Goal: Information Seeking & Learning: Check status

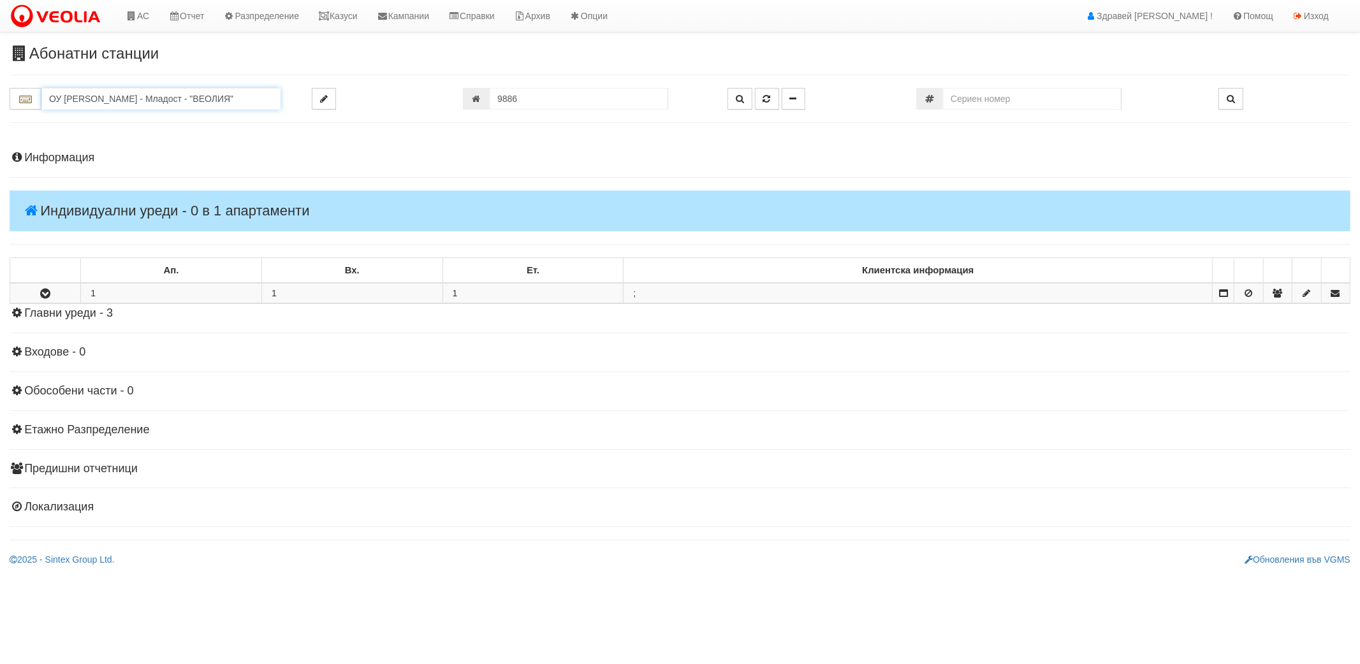
click at [226, 98] on input "ОУ [PERSON_NAME] - Младост - "ВЕОЛИЯ"" at bounding box center [160, 99] width 239 height 22
click at [205, 118] on div "ОУ СТОЯН МИХАЙЛОВСКИ - Вл. Варненчик - "ВЕОЛИЯ"" at bounding box center [160, 126] width 235 height 29
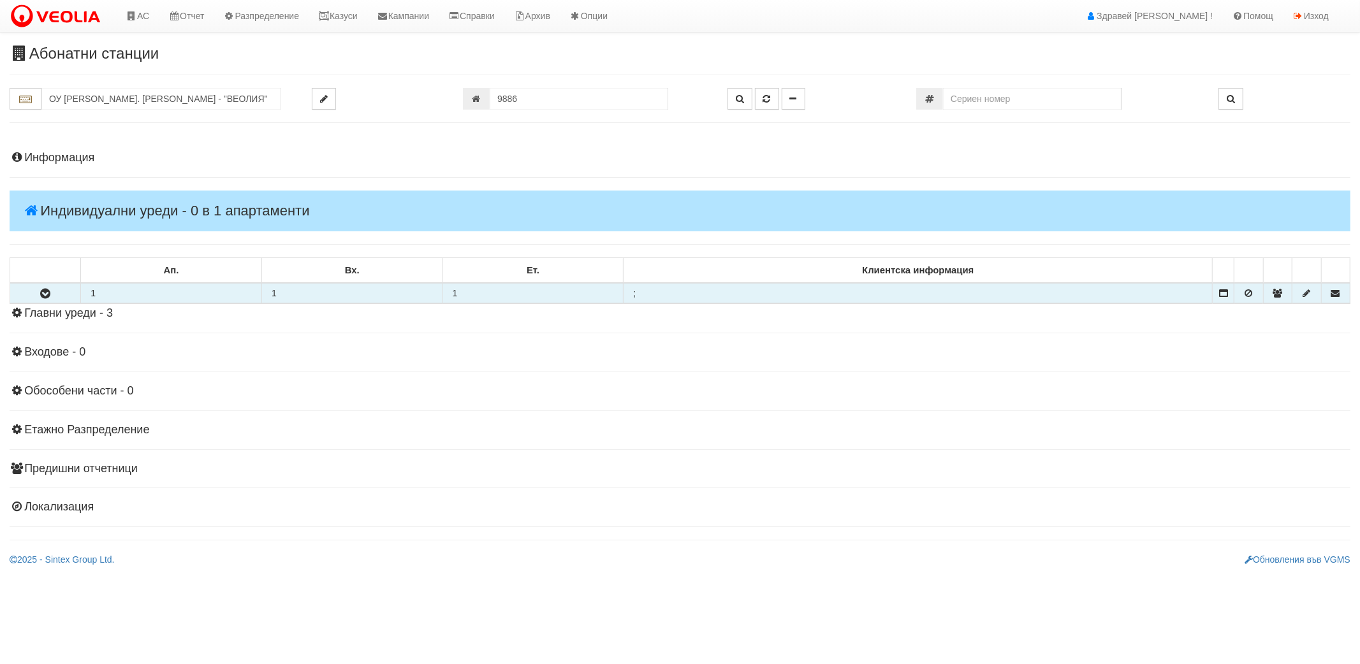
click at [47, 293] on icon "button" at bounding box center [45, 293] width 15 height 9
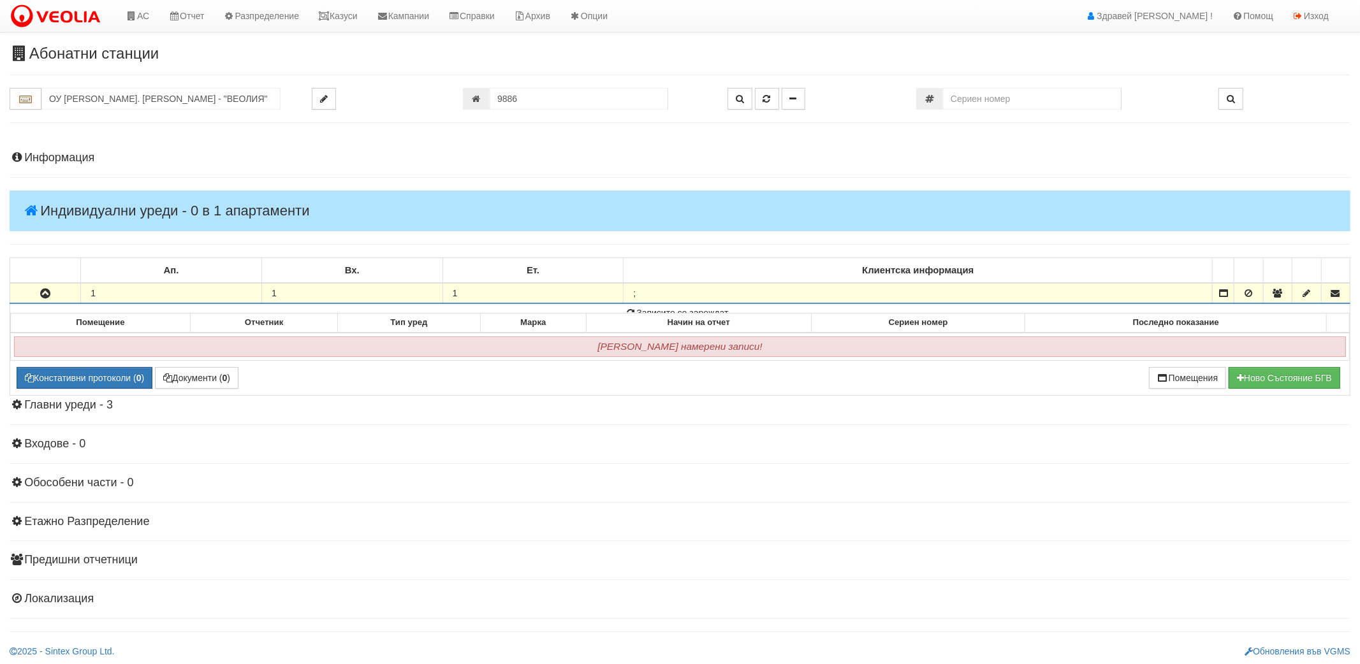
click at [47, 293] on icon "button" at bounding box center [45, 293] width 15 height 9
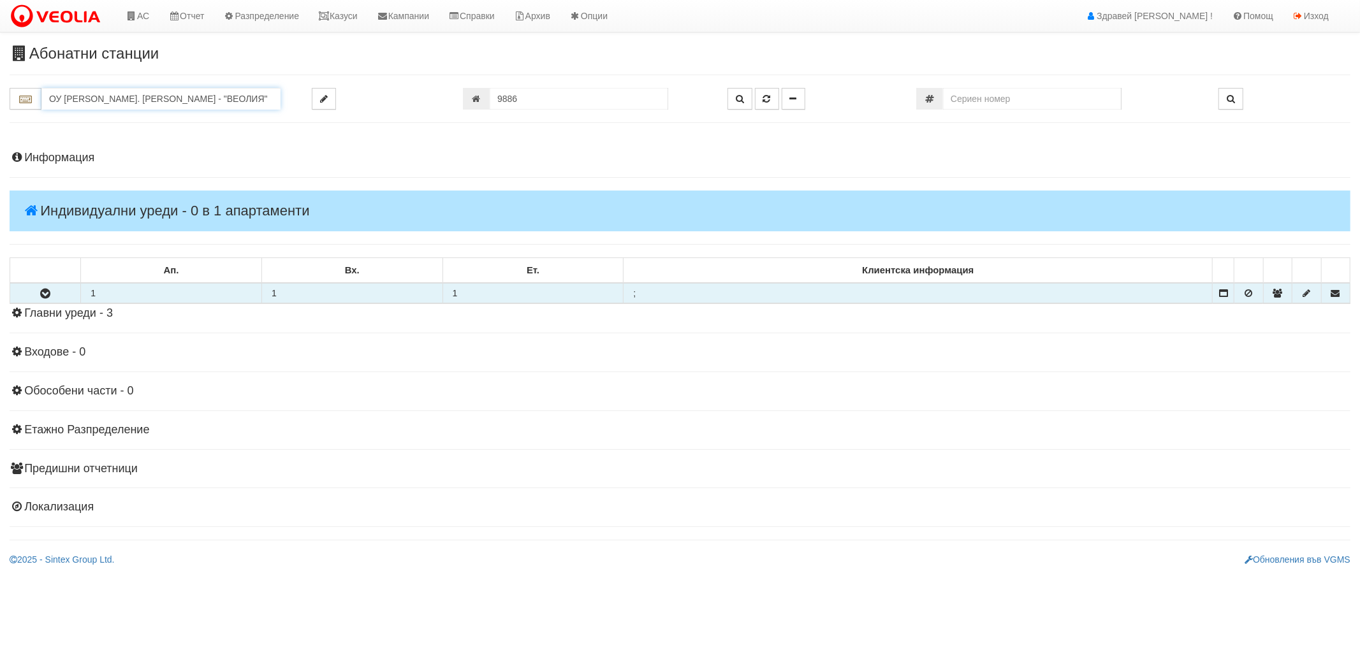
click at [201, 98] on input "ОУ СТОЯН МИХАЙЛОВСКИ - Вл. Варненчик - "ВЕОЛИЯ"" at bounding box center [160, 99] width 239 height 22
type input "Г"
click at [353, 20] on link "Казуси" at bounding box center [338, 16] width 59 height 32
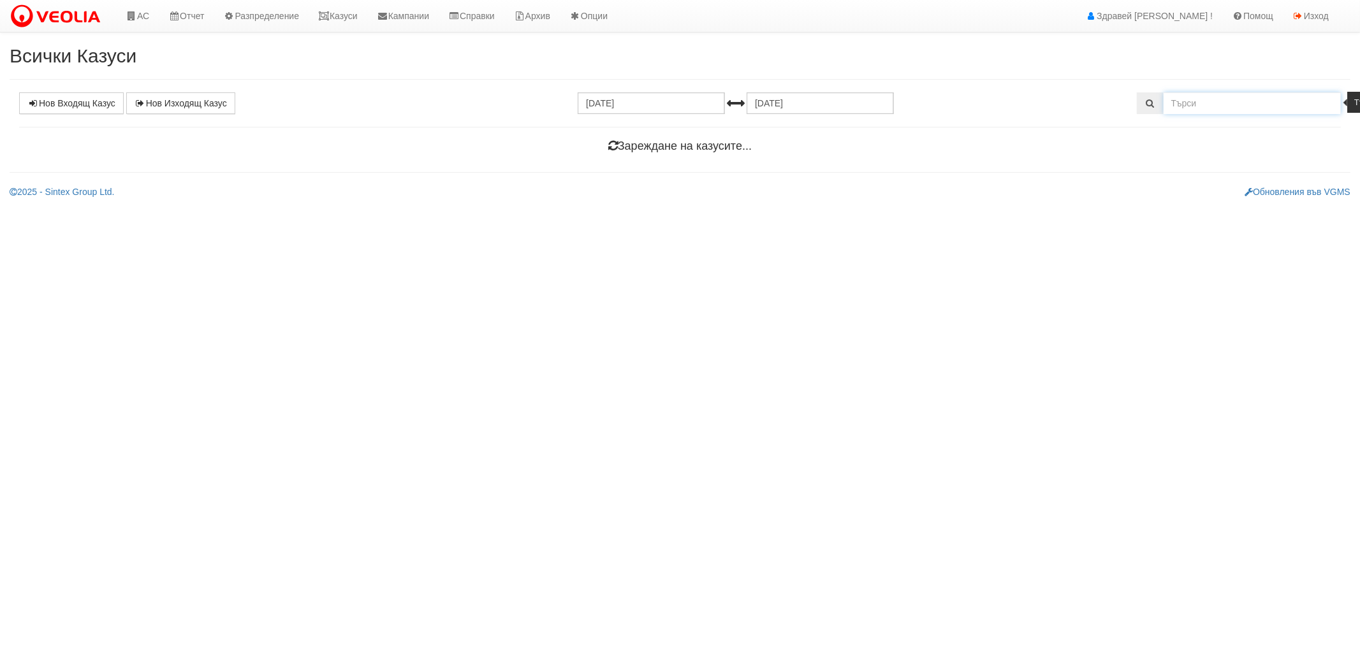
click at [1205, 109] on input "text" at bounding box center [1252, 103] width 178 height 22
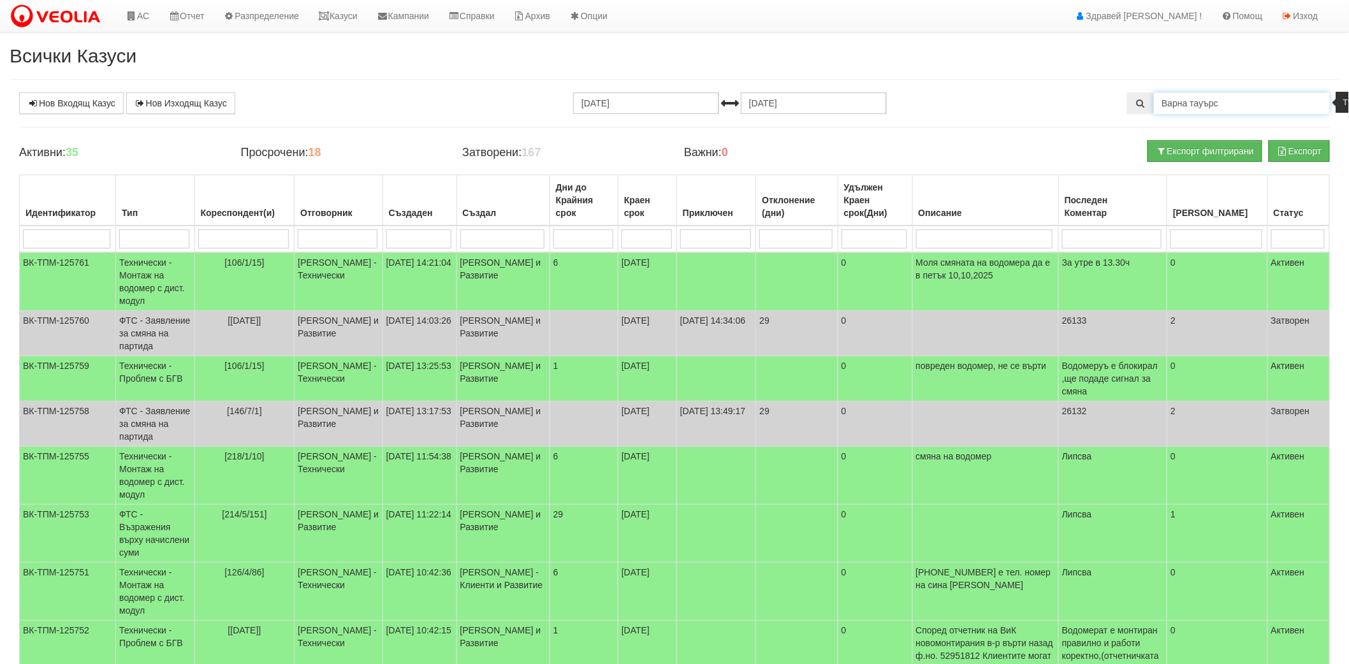
type input "Варна тауърс"
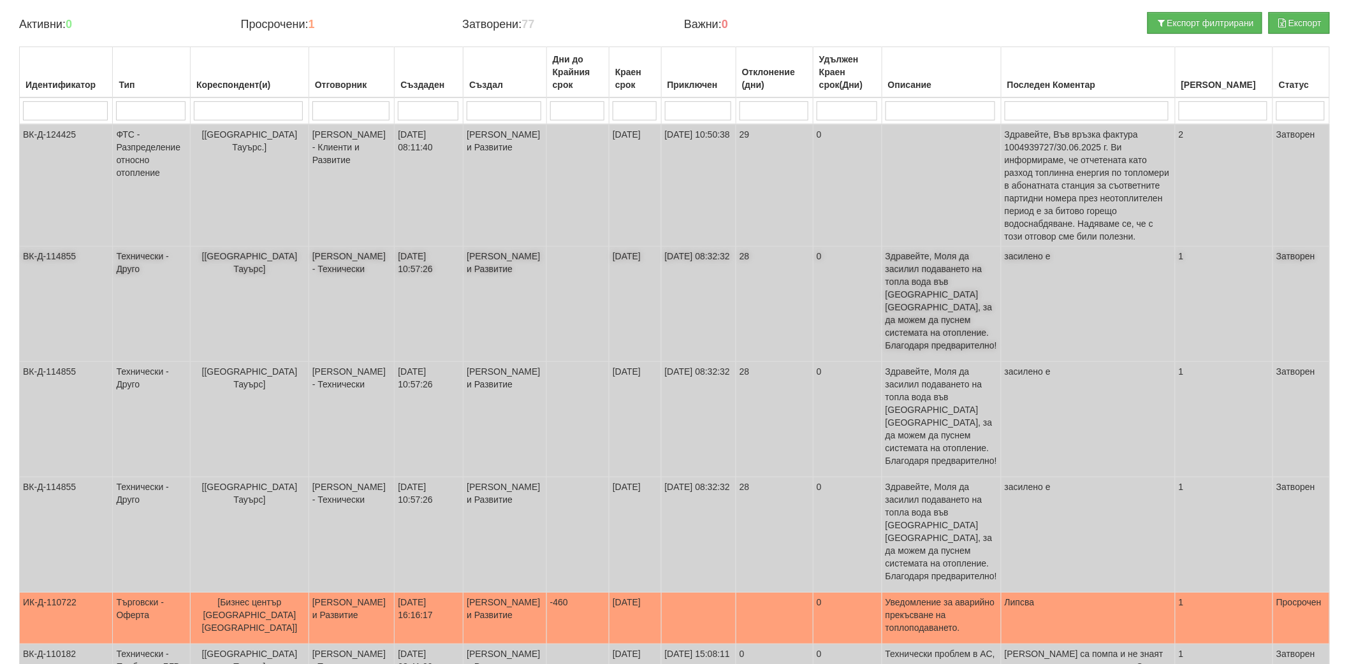
scroll to position [142, 0]
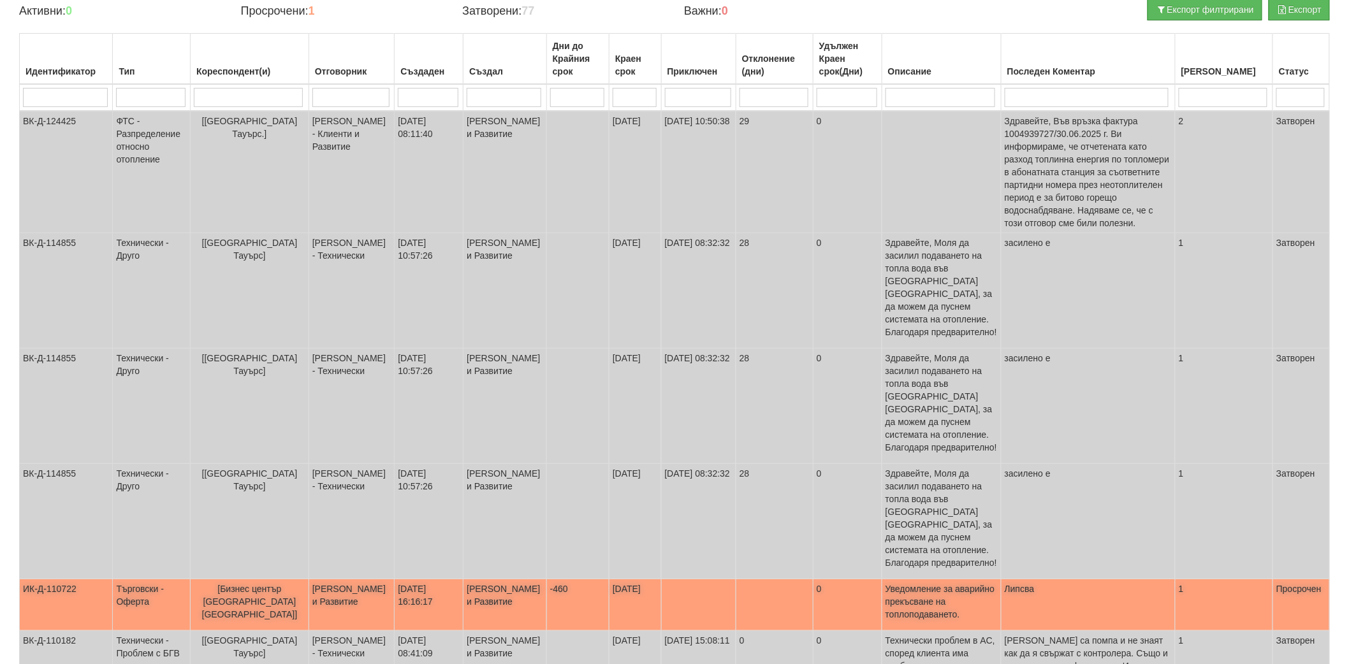
click at [261, 579] on td "[Бизнес център [GEOGRAPHIC_DATA] [GEOGRAPHIC_DATA]]" at bounding box center [249, 605] width 119 height 52
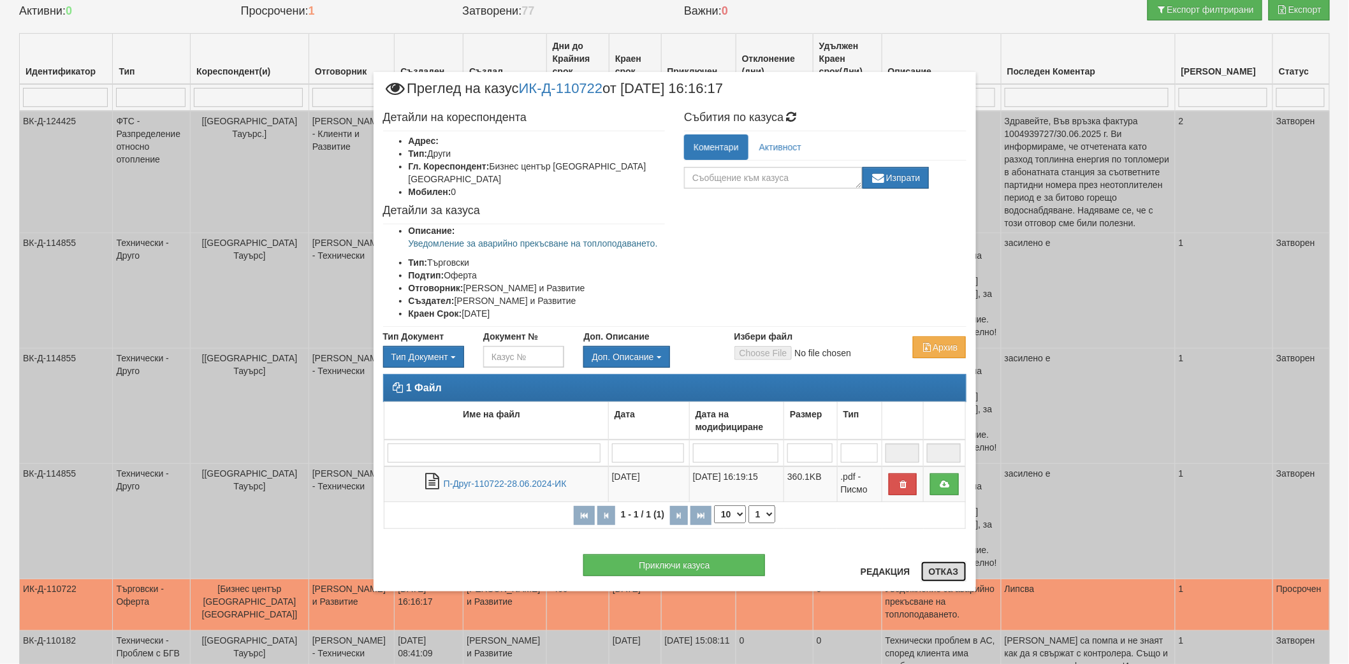
click at [947, 571] on button "Отказ" at bounding box center [943, 572] width 45 height 20
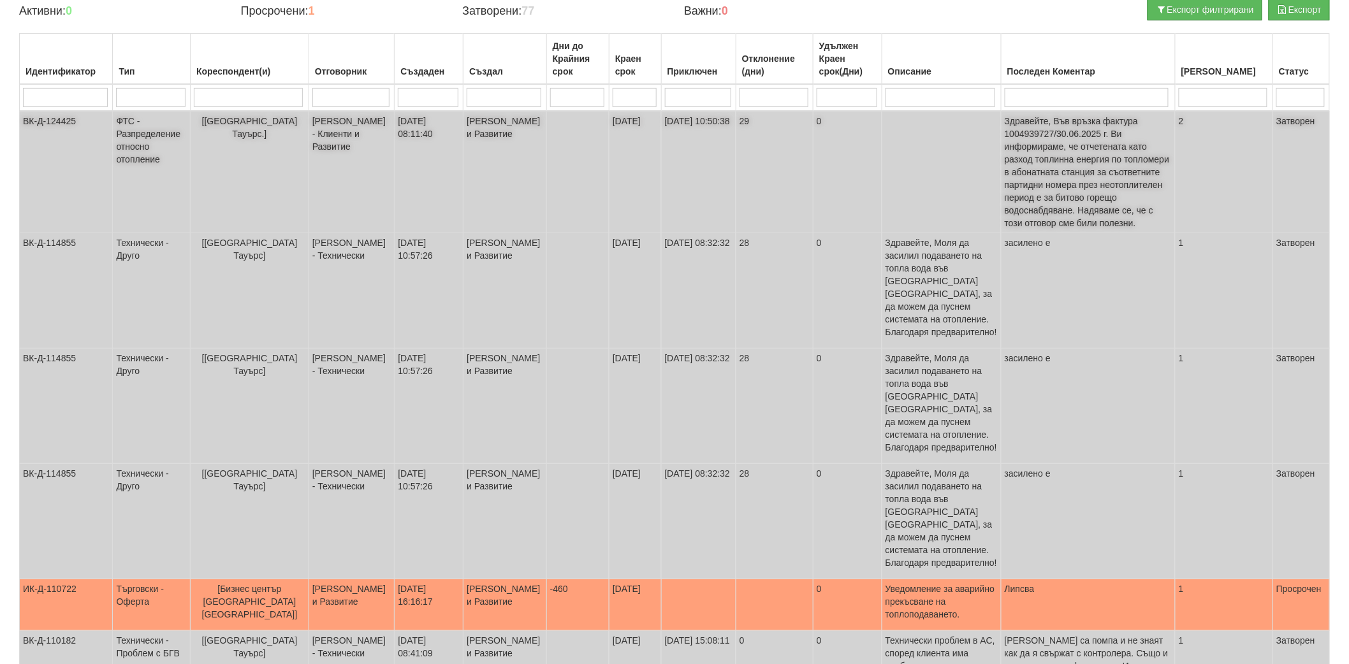
scroll to position [0, 0]
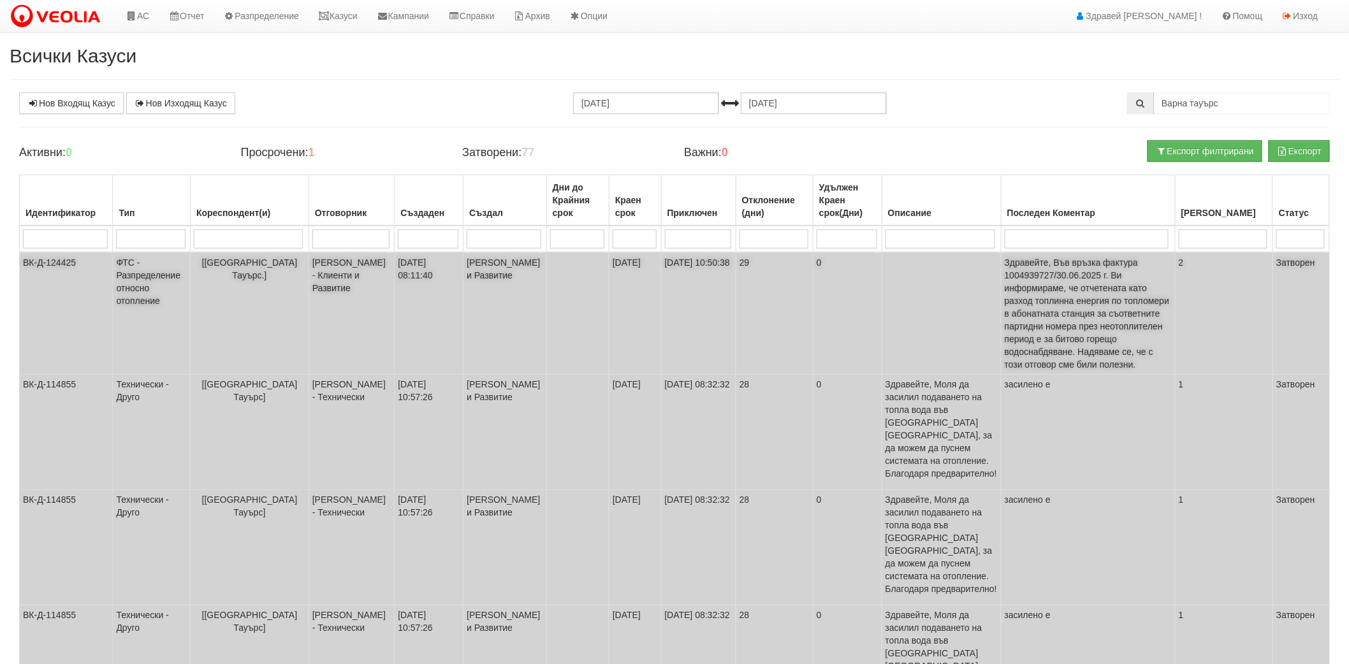
click at [277, 300] on td "[[GEOGRAPHIC_DATA] Тауърс.]" at bounding box center [249, 313] width 119 height 122
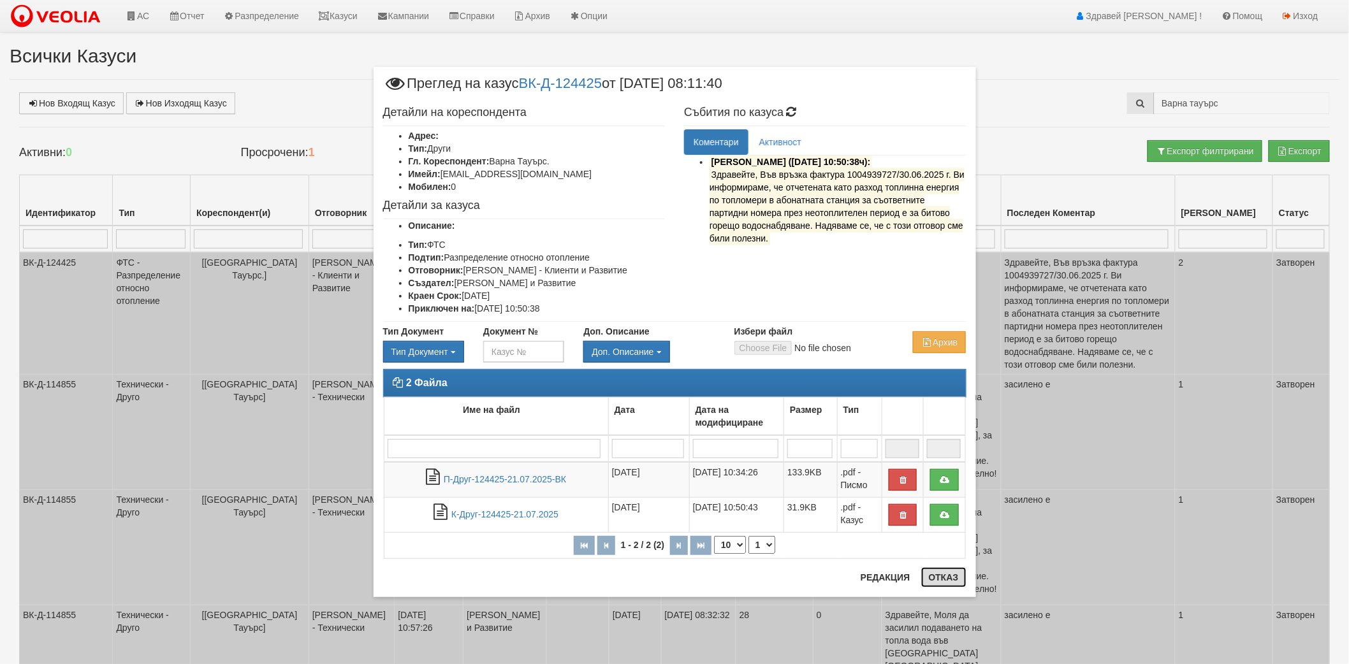
click at [936, 572] on button "Отказ" at bounding box center [943, 577] width 45 height 20
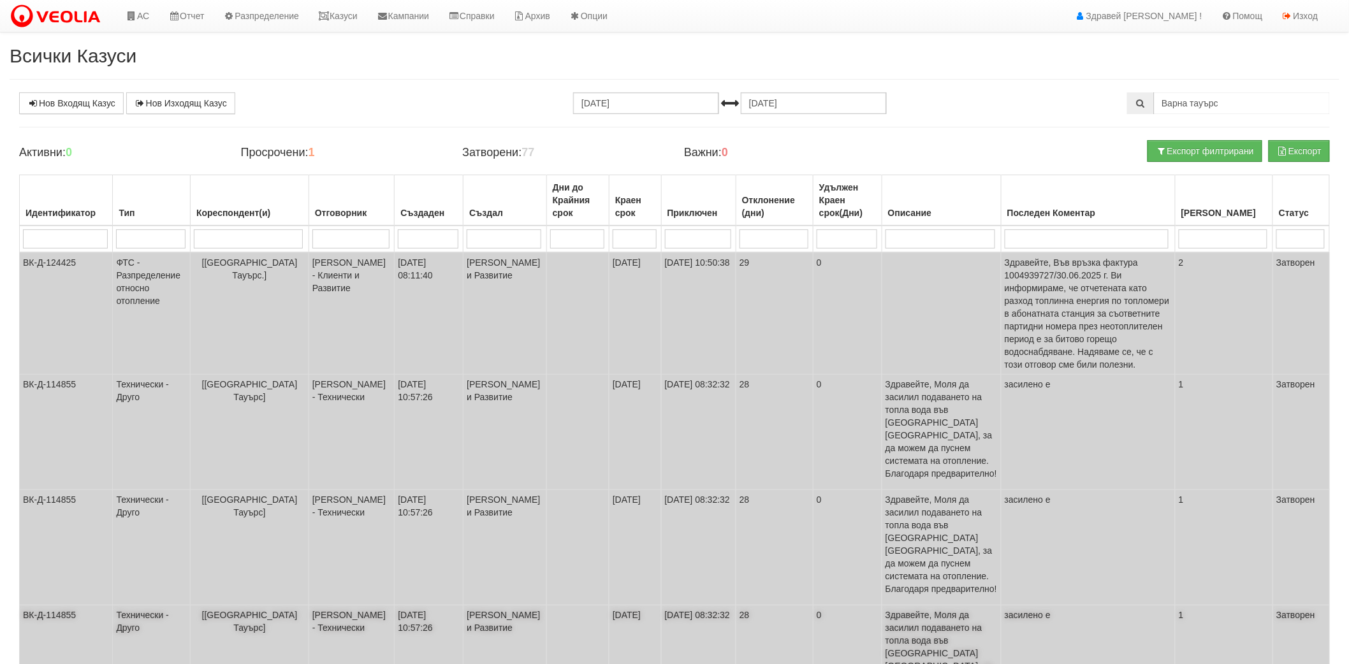
click at [208, 606] on td "[[GEOGRAPHIC_DATA] Тауърс]" at bounding box center [249, 663] width 119 height 115
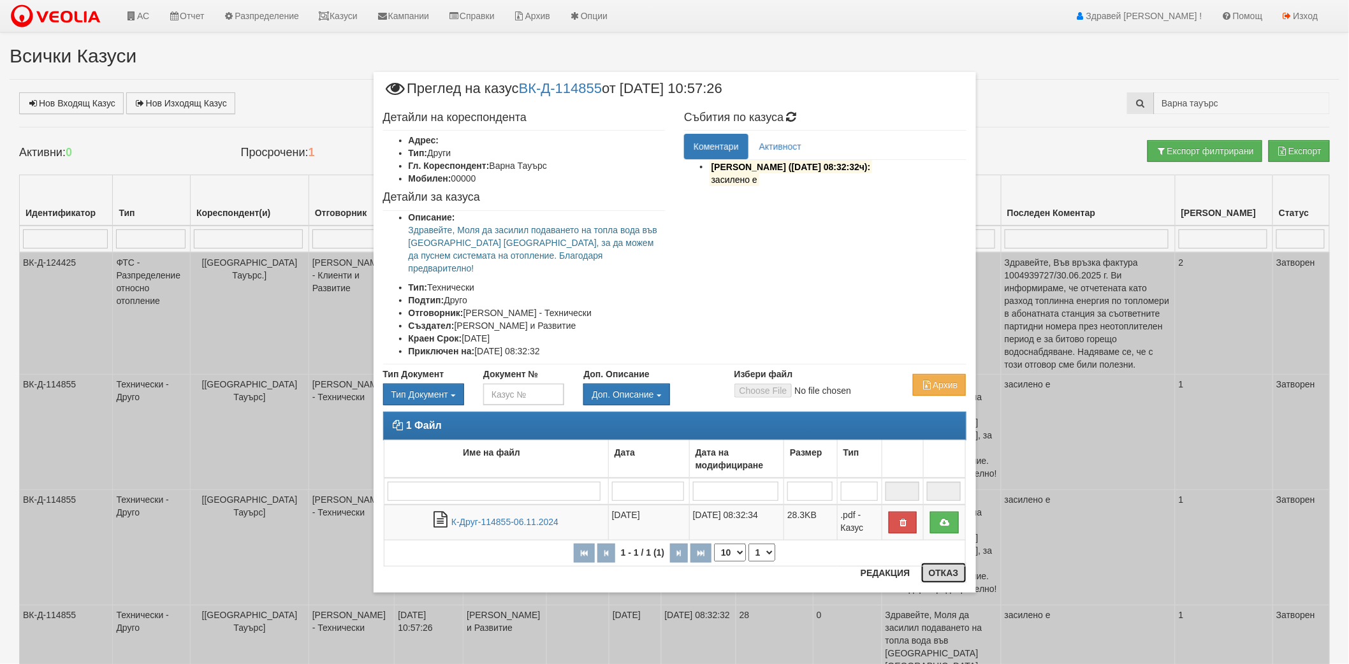
click at [940, 572] on button "Отказ" at bounding box center [943, 573] width 45 height 20
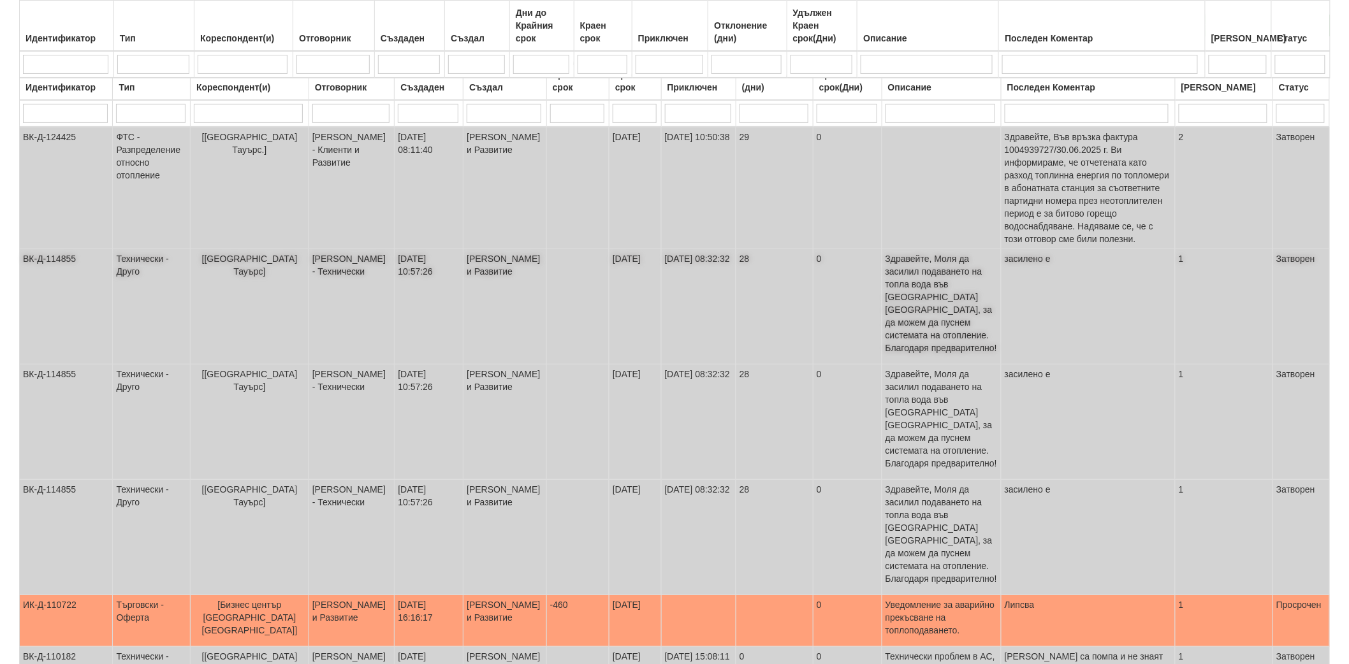
scroll to position [354, 0]
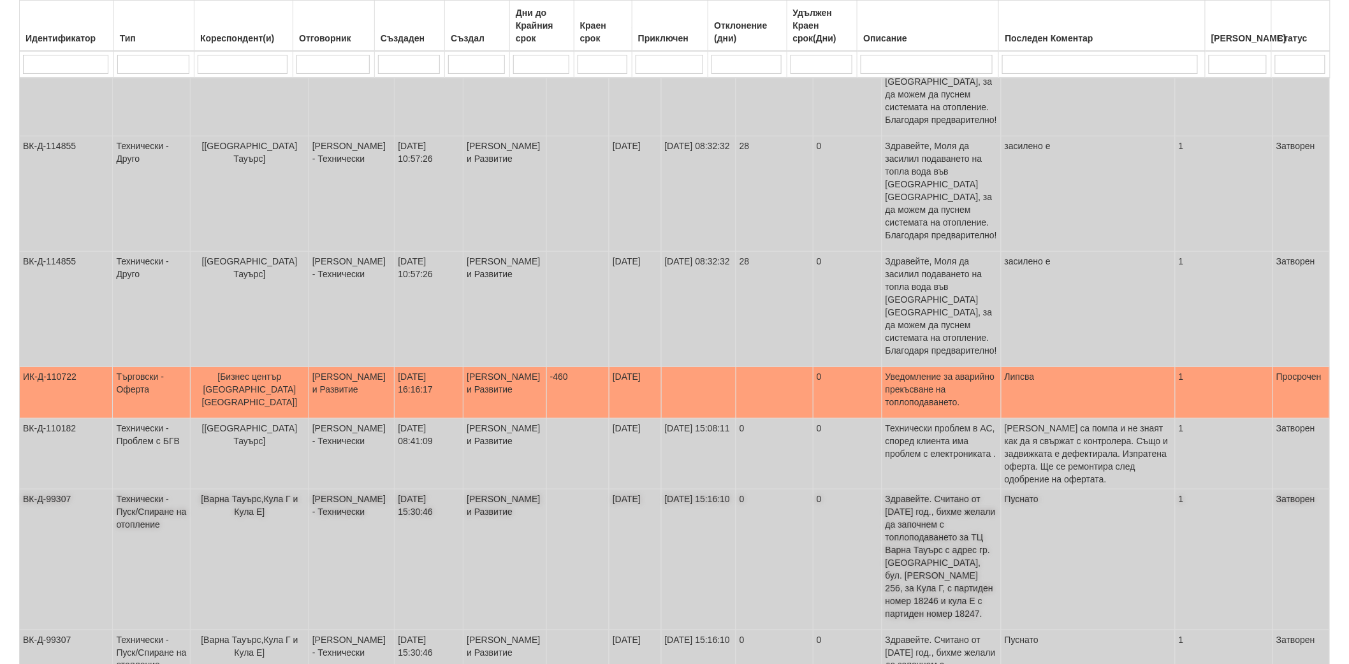
click at [259, 494] on span "[Варна Тауърс,Кула Г и Кула Е]" at bounding box center [249, 505] width 97 height 23
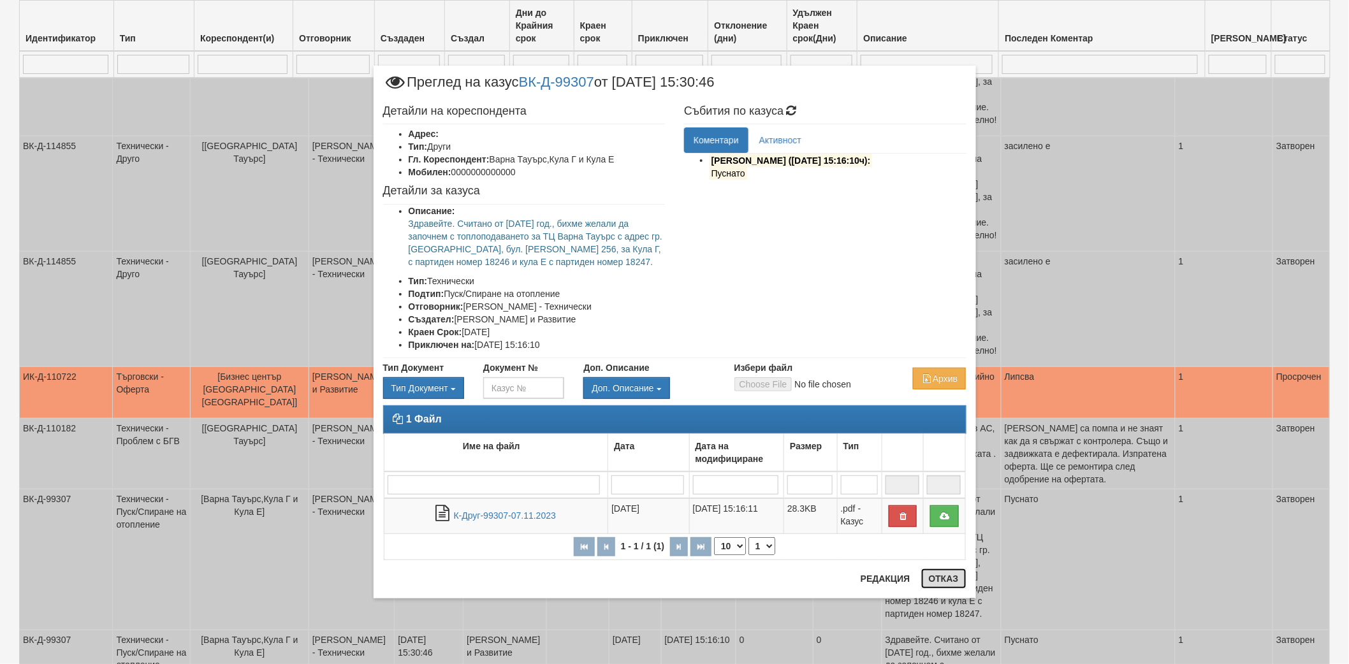
click at [952, 578] on button "Отказ" at bounding box center [943, 579] width 45 height 20
